Goal: Task Accomplishment & Management: Manage account settings

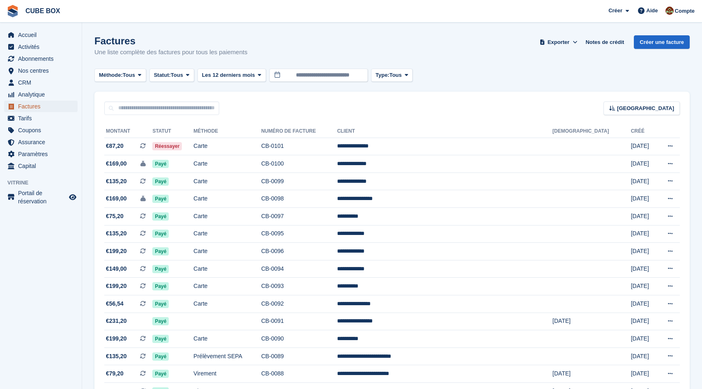
click at [35, 106] on span "Factures" at bounding box center [42, 106] width 49 height 11
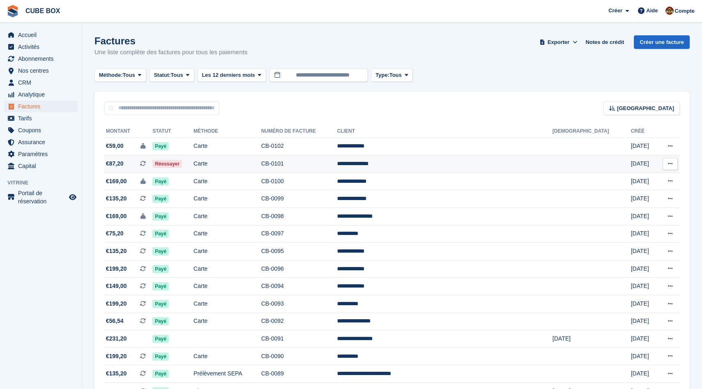
click at [337, 163] on td "CB-0101" at bounding box center [299, 164] width 76 height 18
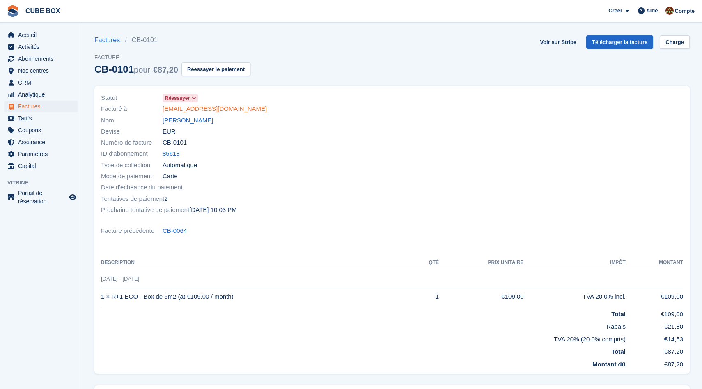
click at [212, 110] on link "[EMAIL_ADDRESS][DOMAIN_NAME]" at bounding box center [215, 108] width 104 height 9
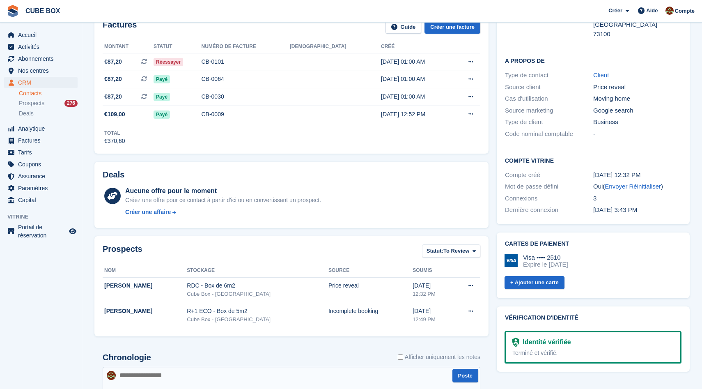
scroll to position [149, 0]
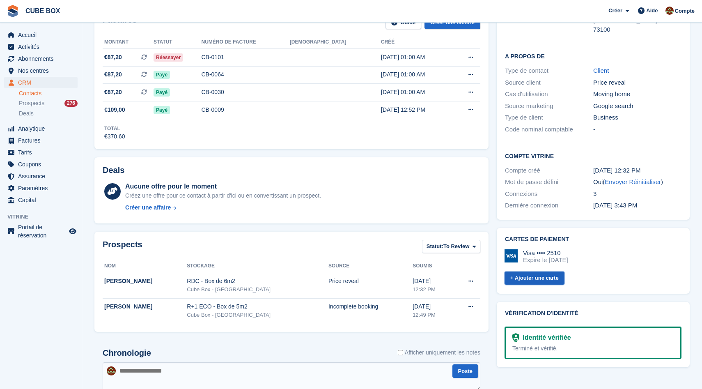
click at [522, 271] on link "+ Ajouter une carte" at bounding box center [535, 278] width 60 height 14
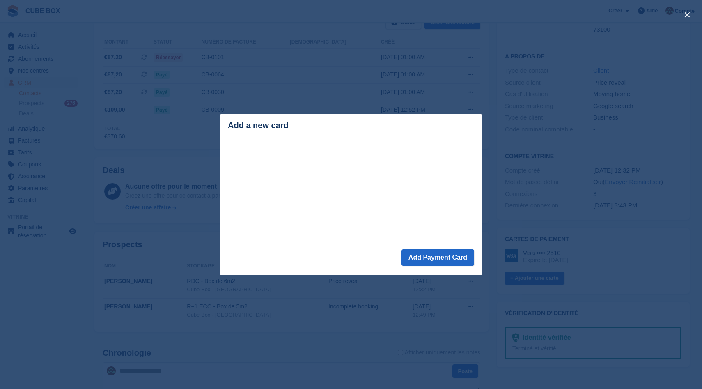
click at [441, 89] on div "close" at bounding box center [351, 194] width 702 height 389
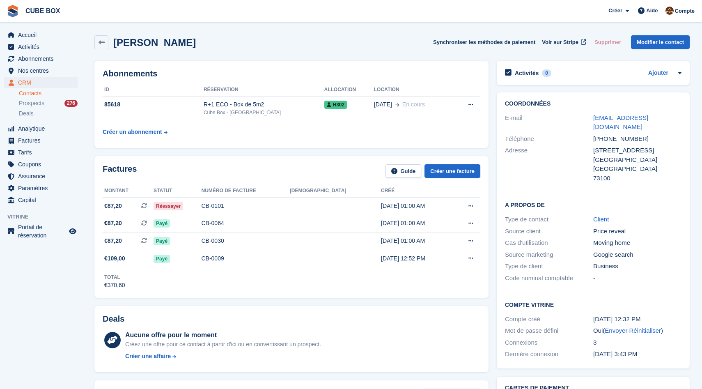
scroll to position [11, 0]
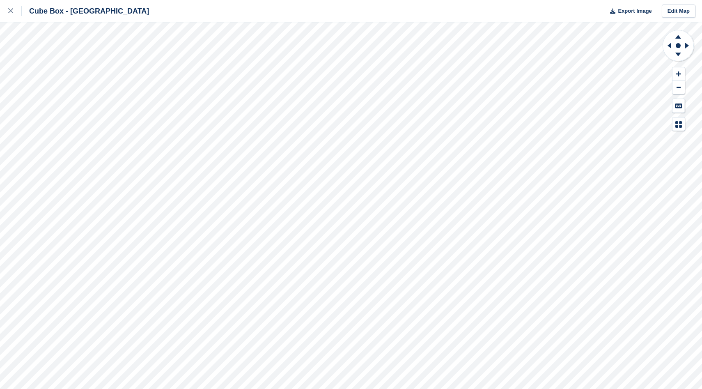
click at [250, 0] on html "Cube Box - Aix-les-Bains Export Image Edit Map" at bounding box center [351, 194] width 702 height 389
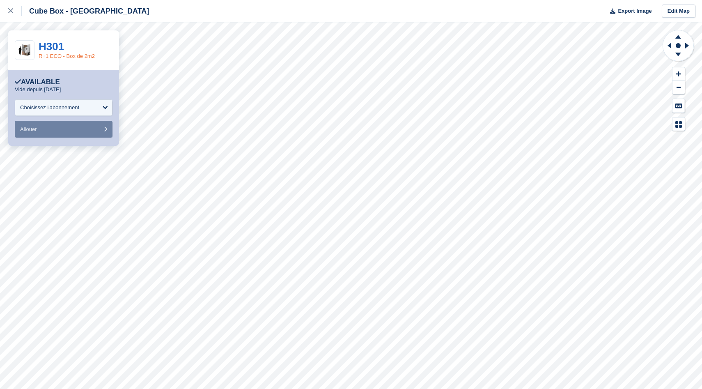
click at [52, 56] on link "R+1 ECO - Box de 2m2" at bounding box center [67, 56] width 56 height 6
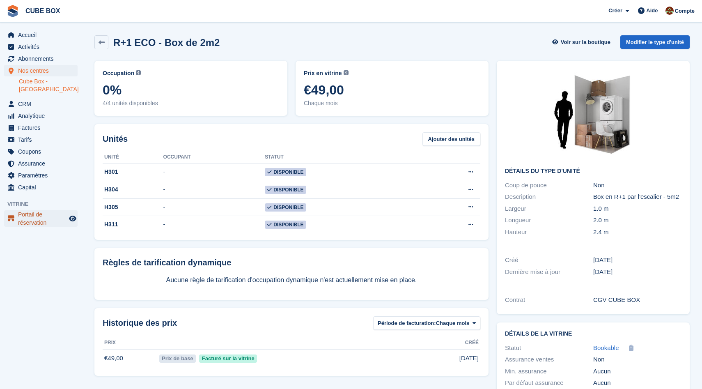
click at [34, 219] on span "Portail de réservation" at bounding box center [42, 218] width 49 height 16
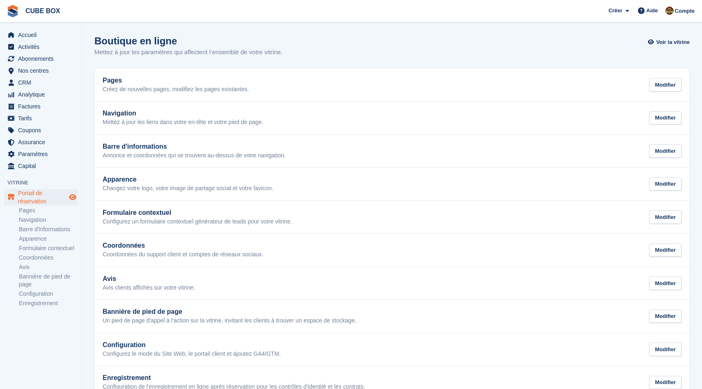
click at [72, 198] on icon "Boutique d'aperçu" at bounding box center [72, 197] width 7 height 7
